Goal: Navigation & Orientation: Find specific page/section

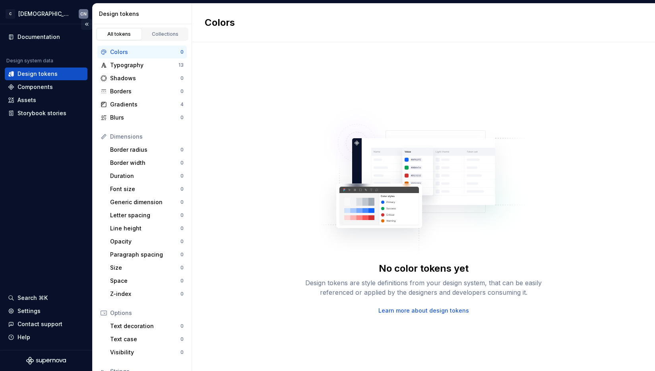
click at [84, 23] on button "Collapse sidebar" at bounding box center [86, 24] width 11 height 11
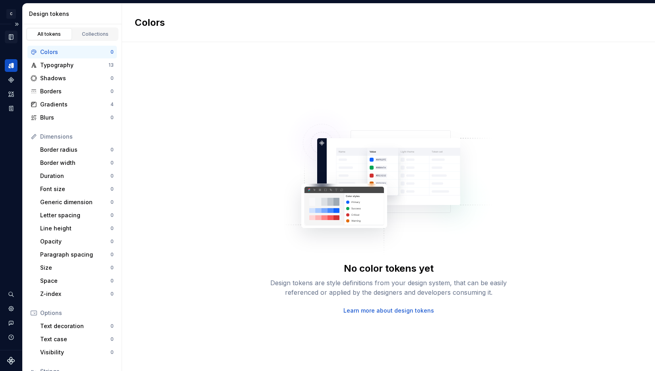
click at [12, 35] on icon "Documentation" at bounding box center [11, 37] width 4 height 5
